Goal: Communication & Community: Answer question/provide support

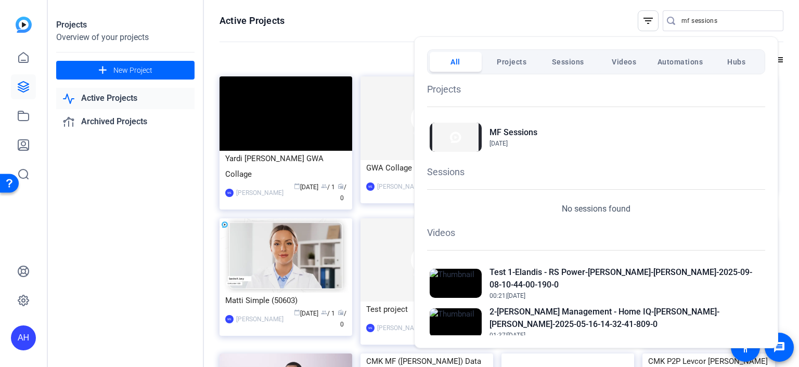
click at [21, 143] on div at bounding box center [399, 183] width 799 height 367
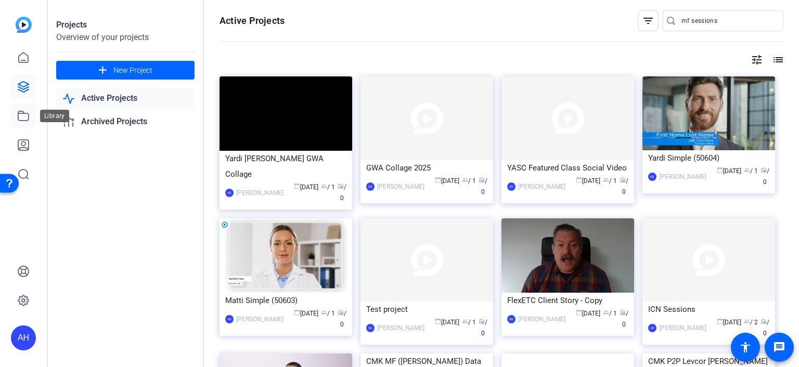
click at [21, 113] on icon at bounding box center [23, 115] width 10 height 9
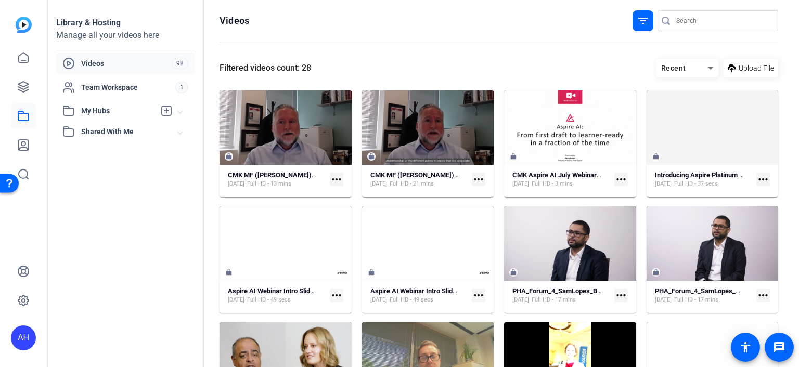
click at [696, 66] on div "Recent" at bounding box center [682, 68] width 52 height 13
click at [540, 57] on div at bounding box center [399, 183] width 799 height 367
click at [302, 67] on div "Filtered videos count: 28" at bounding box center [266, 68] width 92 height 12
click at [637, 17] on mat-icon "filter_list" at bounding box center [643, 21] width 12 height 12
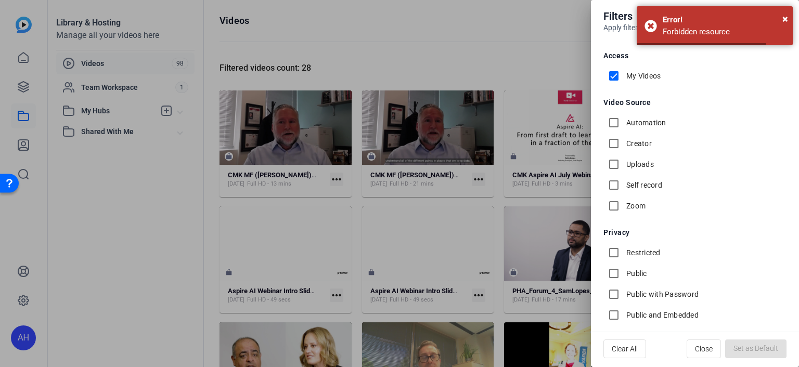
click at [618, 72] on input "My Videos" at bounding box center [614, 76] width 21 height 21
checkbox input "false"
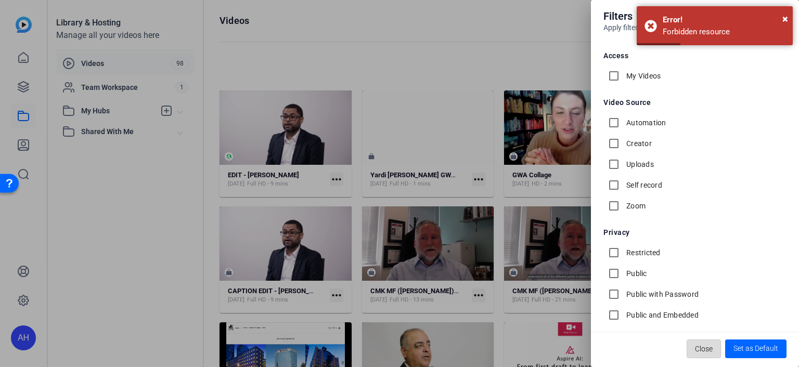
click at [708, 349] on span "Close" at bounding box center [704, 349] width 18 height 20
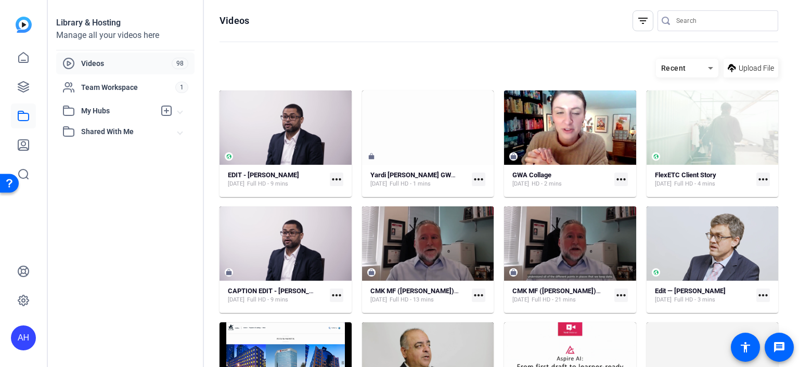
click at [336, 178] on mat-icon "more_horiz" at bounding box center [337, 180] width 14 height 14
click at [283, 174] on div at bounding box center [399, 183] width 799 height 367
click at [258, 173] on strong "EDIT - [PERSON_NAME]" at bounding box center [263, 175] width 71 height 8
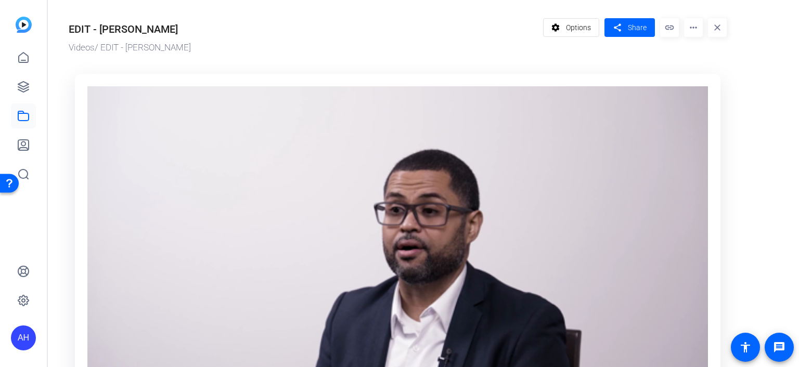
click at [668, 29] on mat-icon "link" at bounding box center [669, 27] width 19 height 19
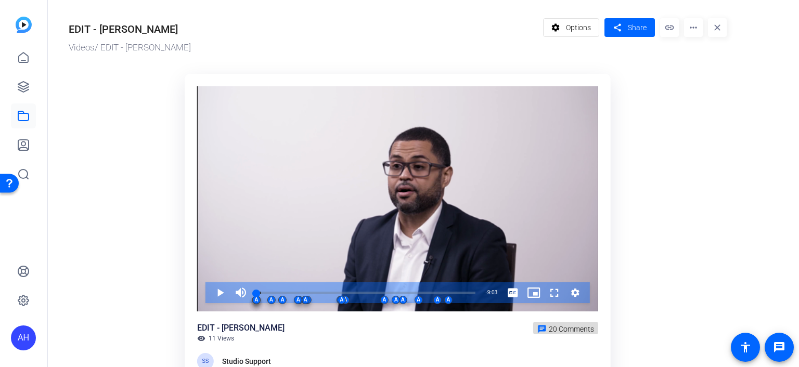
click at [548, 328] on span at bounding box center [565, 328] width 65 height 25
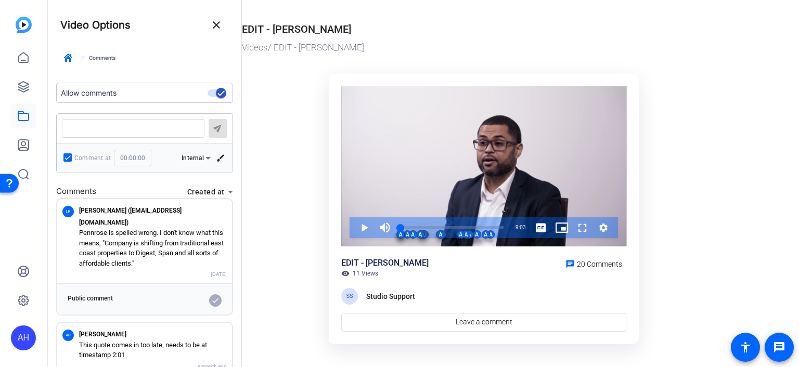
click at [164, 230] on p "Pennrose is spelled wrong. I don't know what this means, "Company is shifting f…" at bounding box center [153, 248] width 148 height 41
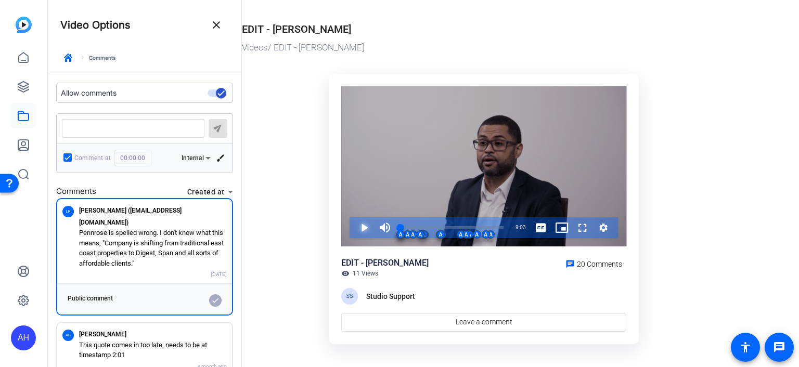
click at [354, 223] on span "Video Player" at bounding box center [354, 227] width 0 height 21
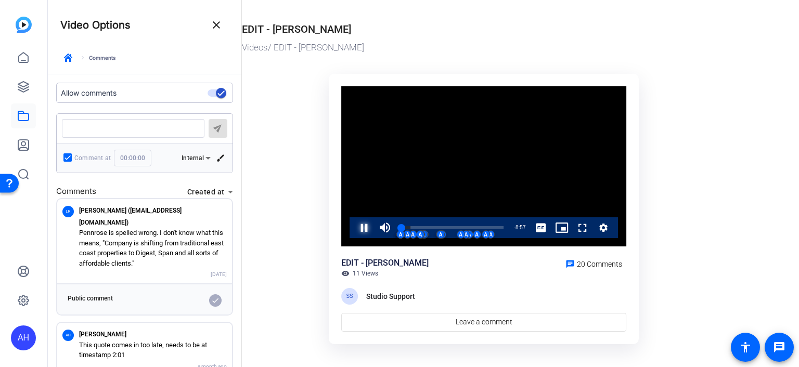
click at [354, 225] on span "Video Player" at bounding box center [354, 227] width 0 height 21
click at [680, 268] on ktd-grid "Video Player is loading. Play Video Play Mute Current Time 0:06 / Duration 9:03…" at bounding box center [487, 211] width 490 height 286
click at [572, 227] on span "Video Player" at bounding box center [572, 227] width 0 height 21
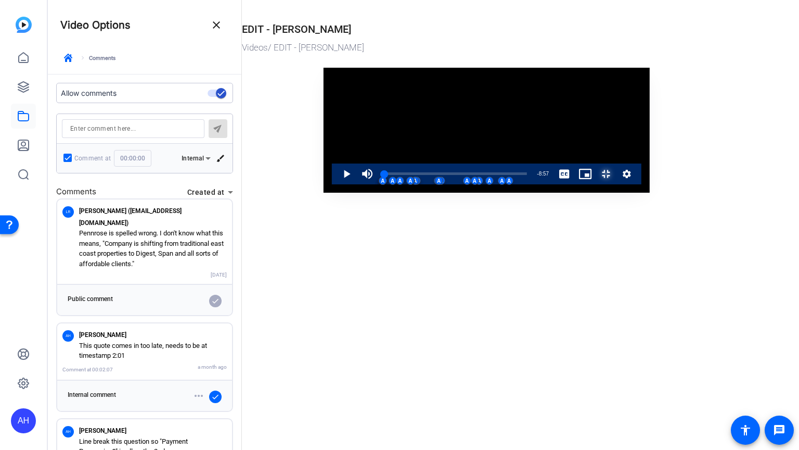
click at [596, 184] on span "Video Player" at bounding box center [596, 173] width 0 height 21
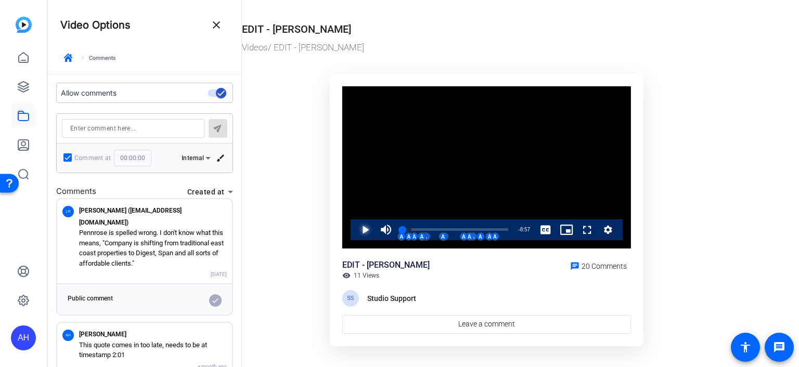
click at [355, 226] on span "Video Player" at bounding box center [355, 230] width 0 height 21
click at [616, 231] on button "Video Player" at bounding box center [608, 230] width 21 height 21
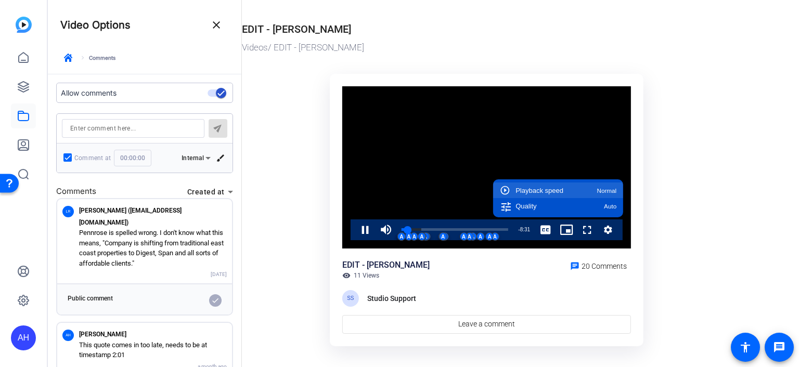
click at [609, 189] on span "Normal" at bounding box center [607, 191] width 20 height 6
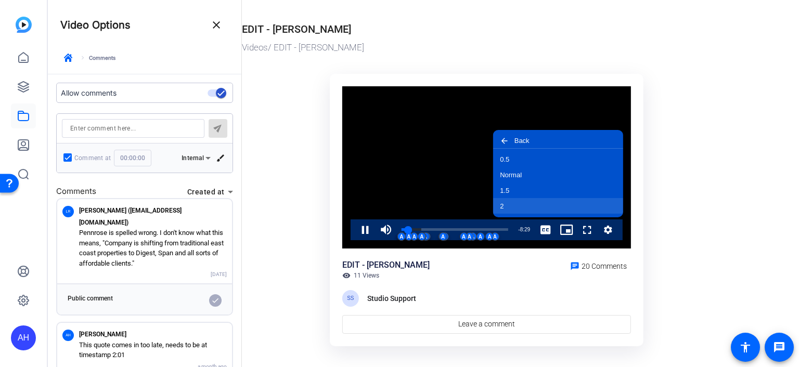
click at [546, 203] on button "2" at bounding box center [558, 206] width 130 height 16
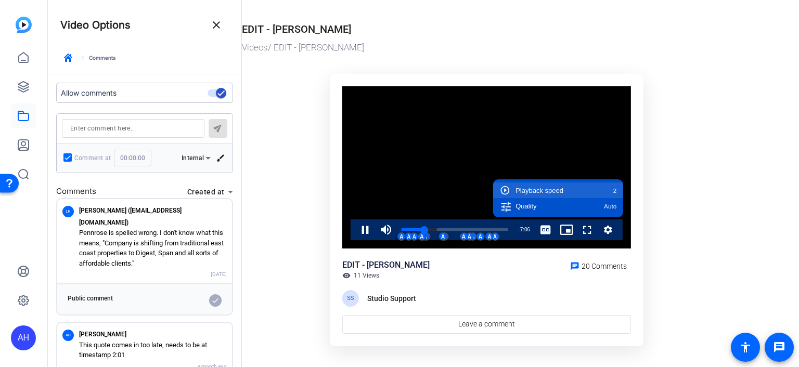
click at [614, 190] on span "2" at bounding box center [615, 191] width 4 height 6
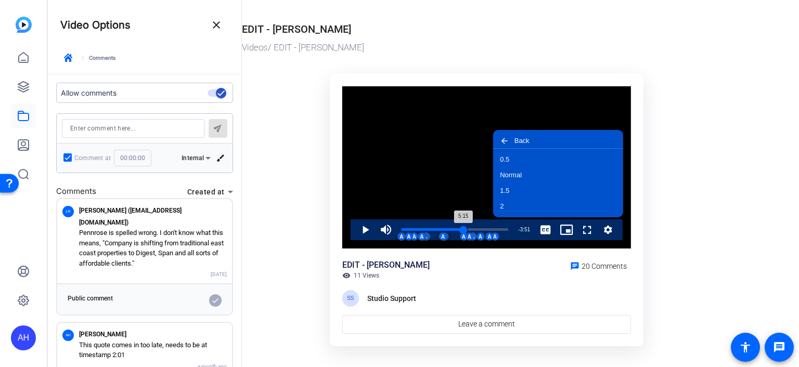
drag, startPoint x: 425, startPoint y: 228, endPoint x: 463, endPoint y: 228, distance: 37.5
click at [463, 228] on div "5:15" at bounding box center [433, 229] width 62 height 3
drag, startPoint x: 463, startPoint y: 228, endPoint x: 480, endPoint y: 226, distance: 17.3
click at [480, 228] on div "6:40" at bounding box center [441, 229] width 79 height 3
drag, startPoint x: 480, startPoint y: 226, endPoint x: 377, endPoint y: 226, distance: 103.0
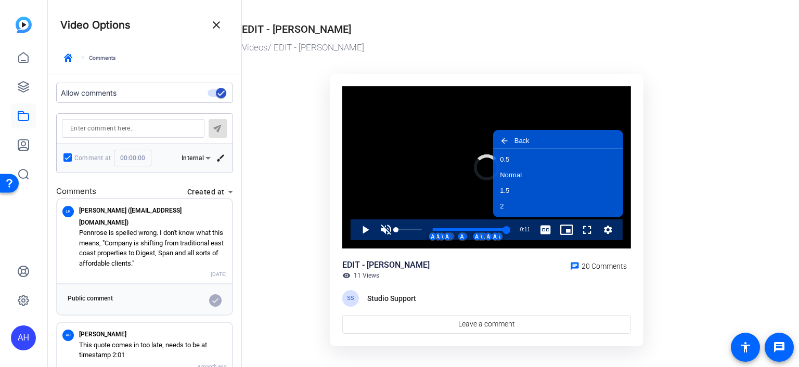
click at [377, 226] on div "Play Unmute 0% Current Time 8:52 / Duration 9:03 Loaded : 0.00% 0:00 8:52 A A A…" at bounding box center [487, 230] width 272 height 21
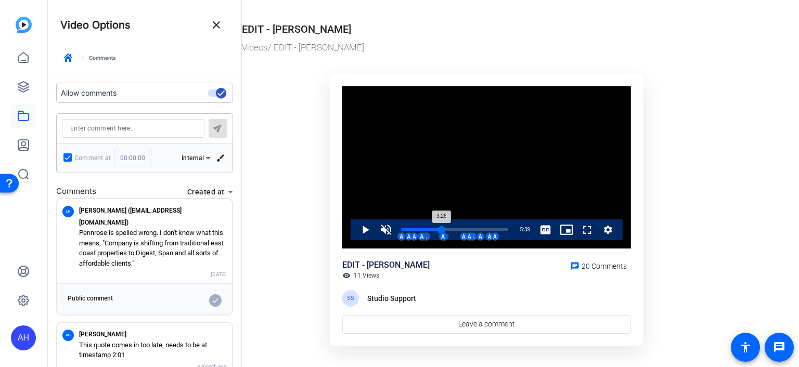
drag, startPoint x: 406, startPoint y: 229, endPoint x: 441, endPoint y: 234, distance: 35.6
click at [441, 231] on div "3:26" at bounding box center [422, 229] width 40 height 3
click at [550, 232] on span "Video Player" at bounding box center [545, 230] width 21 height 21
click at [556, 220] on span "Video Player" at bounding box center [556, 230] width 0 height 21
drag, startPoint x: 443, startPoint y: 231, endPoint x: 424, endPoint y: 228, distance: 19.4
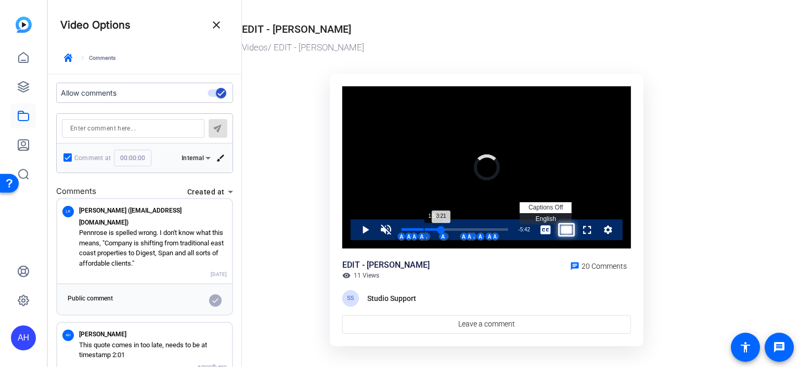
click at [424, 228] on div "Loaded : 0.00% 1:53 3:21 A A A A A A A A A A A A A A A A A A A" at bounding box center [455, 229] width 107 height 3
click at [544, 229] on span "Video Player" at bounding box center [545, 230] width 21 height 21
click at [556, 226] on span "Video Player" at bounding box center [556, 230] width 0 height 21
click at [543, 217] on span "English Captions" at bounding box center [545, 218] width 20 height 7
drag, startPoint x: 428, startPoint y: 227, endPoint x: 401, endPoint y: 228, distance: 27.6
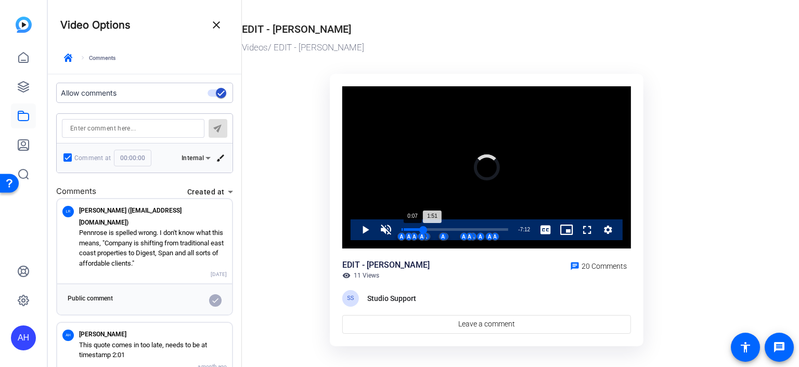
click at [401, 228] on div "Loaded : 0.00% 0:07 1:51 A A A A A A A A A A A A A A A A A A A" at bounding box center [454, 230] width 117 height 21
click at [355, 227] on span "Video Player" at bounding box center [355, 230] width 0 height 21
